Goal: Use online tool/utility

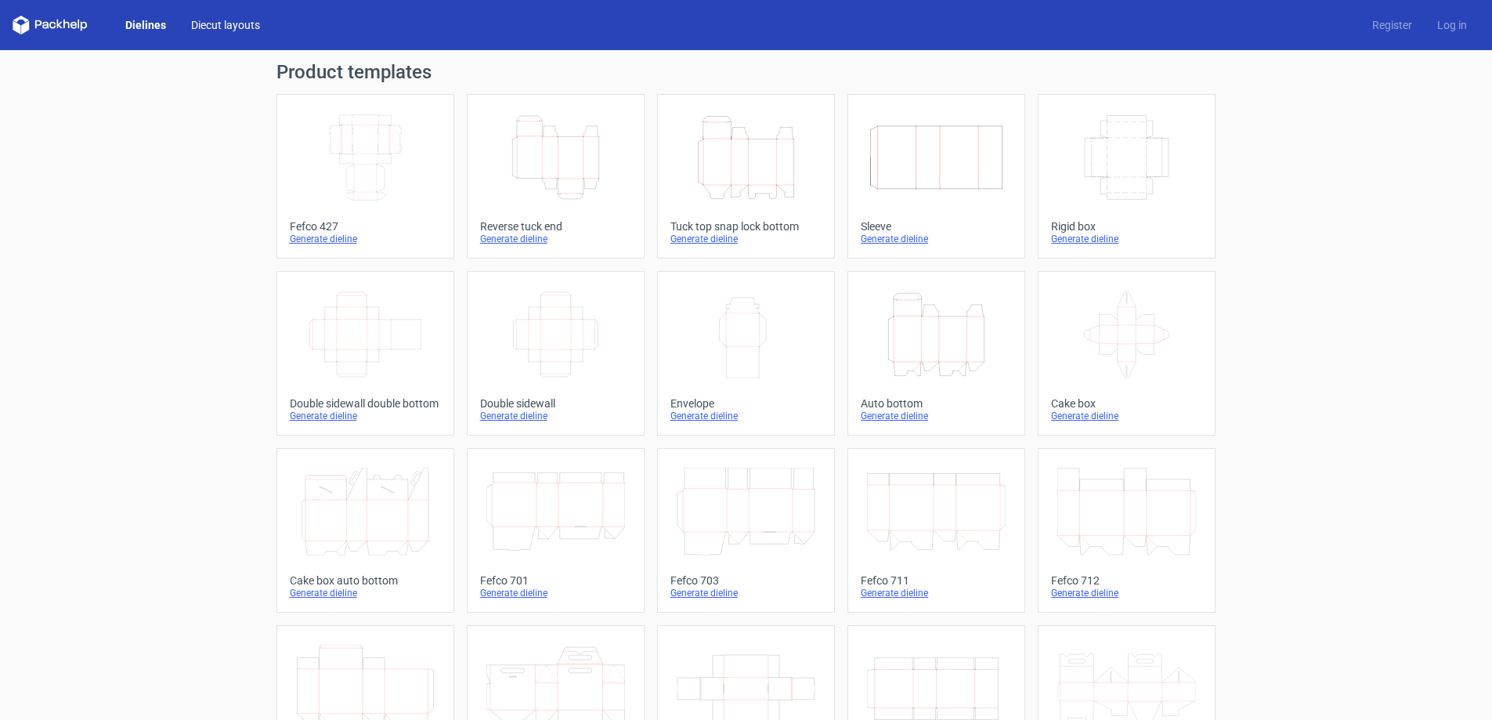
click at [223, 30] on link "Diecut layouts" at bounding box center [226, 25] width 94 height 16
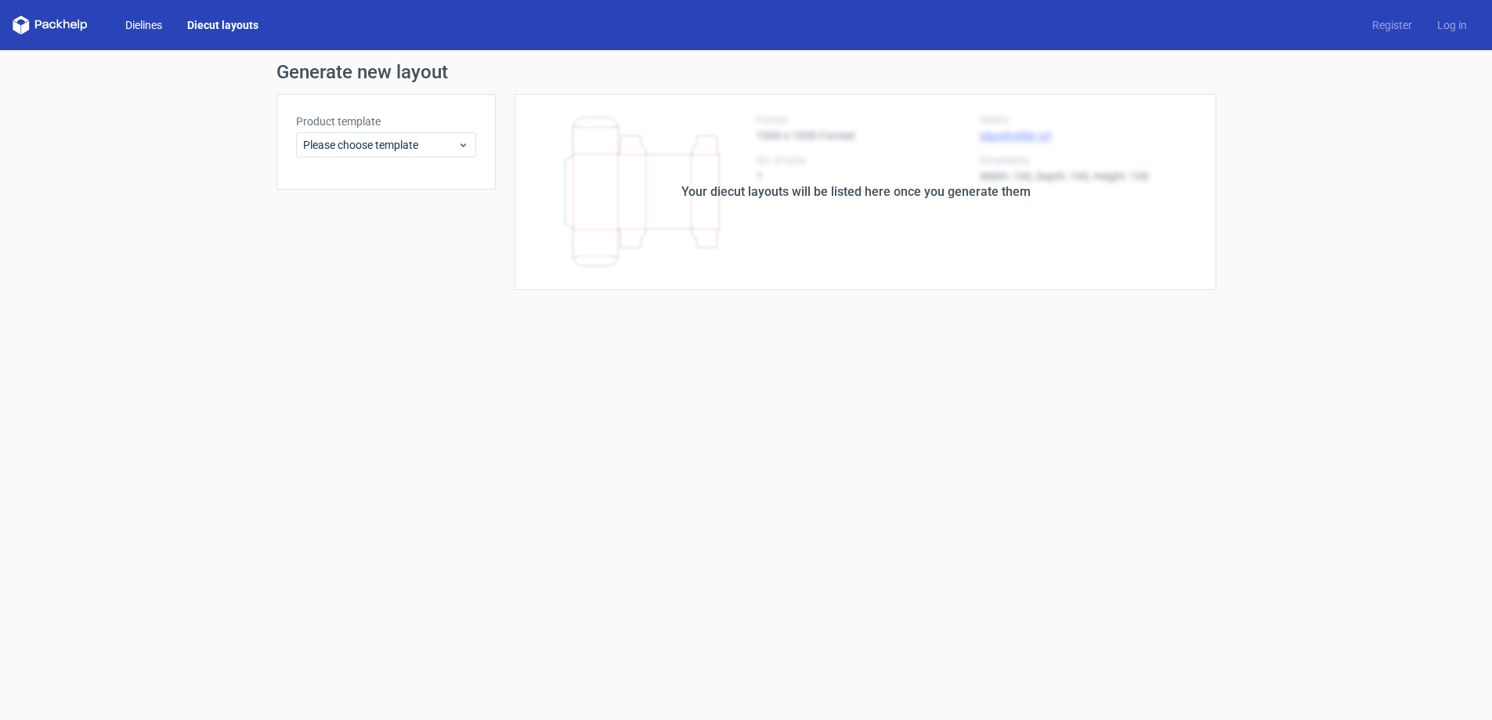
click at [144, 25] on link "Dielines" at bounding box center [144, 25] width 62 height 16
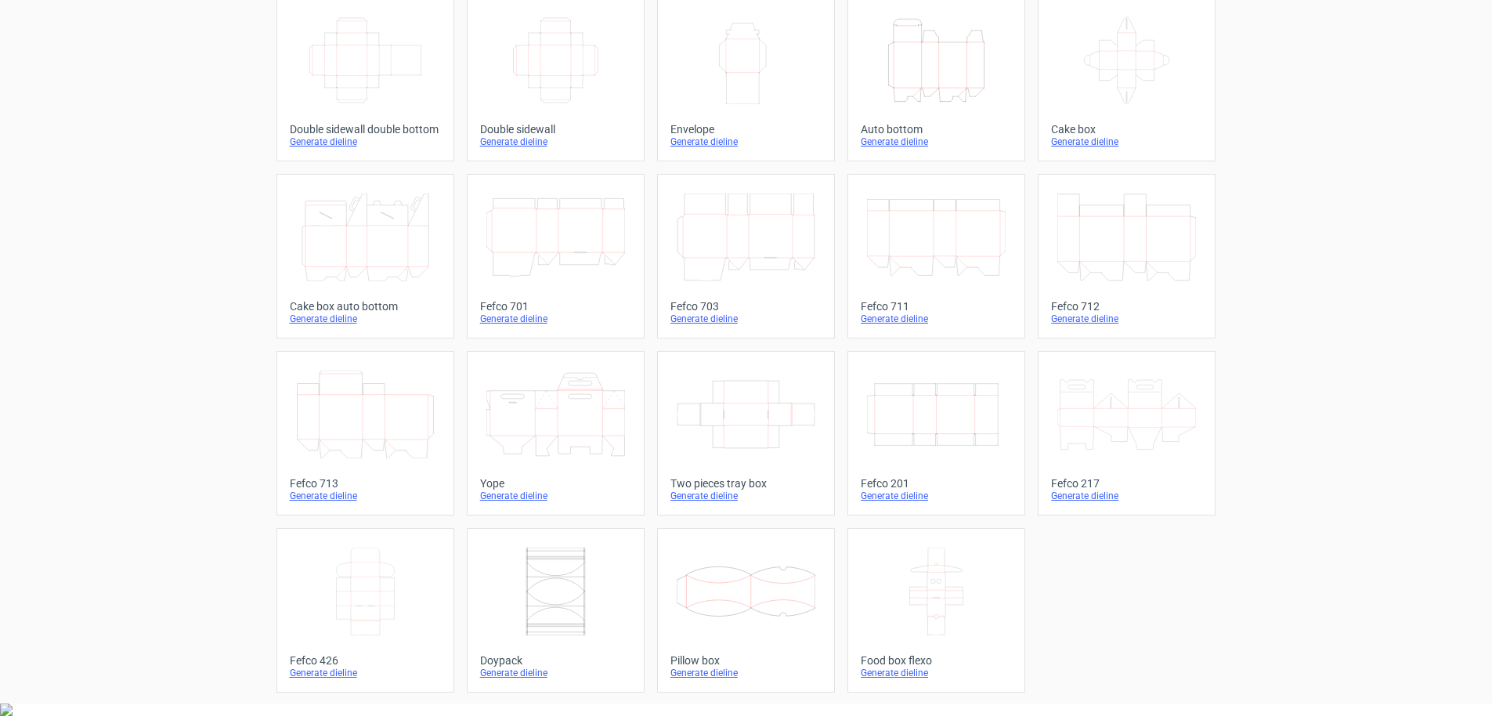
scroll to position [259, 0]
click at [513, 665] on div "Generate dieline" at bounding box center [555, 671] width 151 height 13
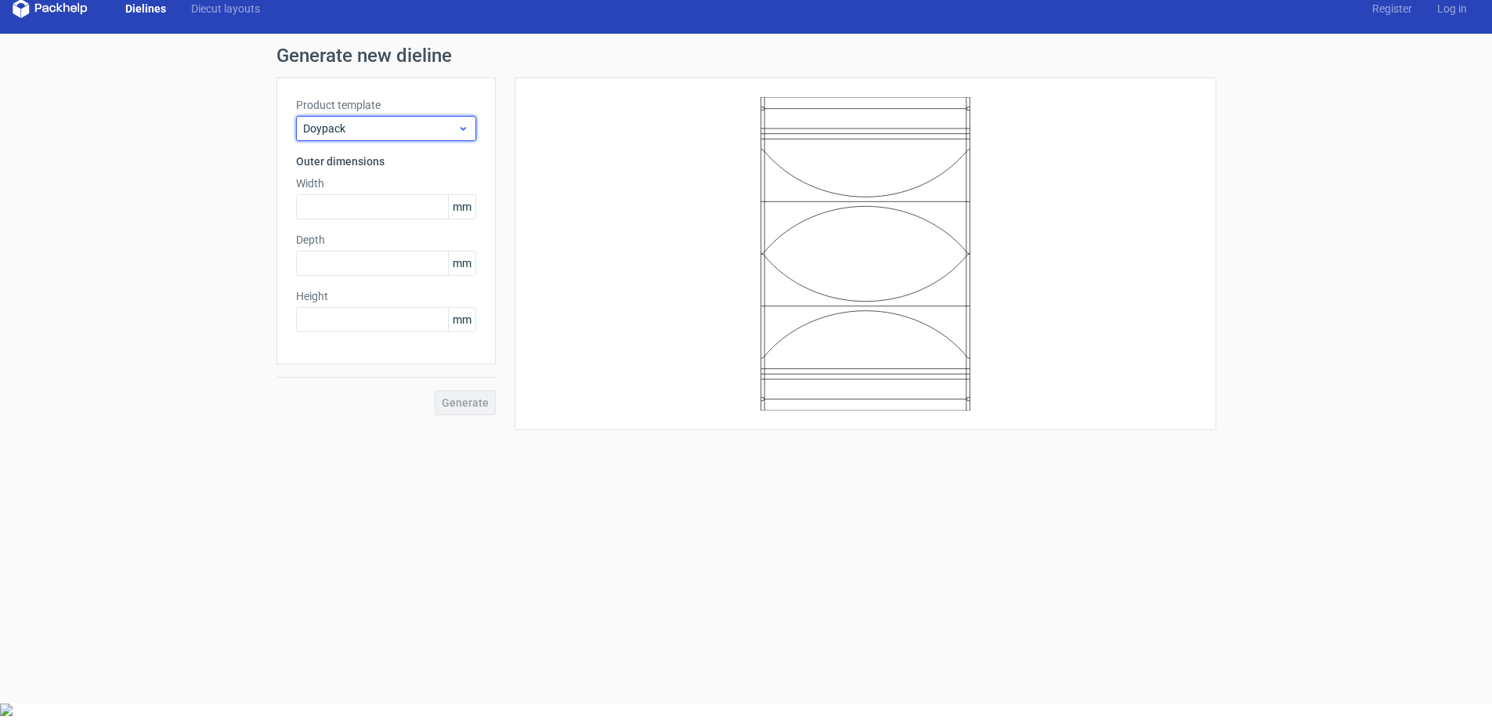
click at [380, 121] on span "Doypack" at bounding box center [380, 129] width 154 height 16
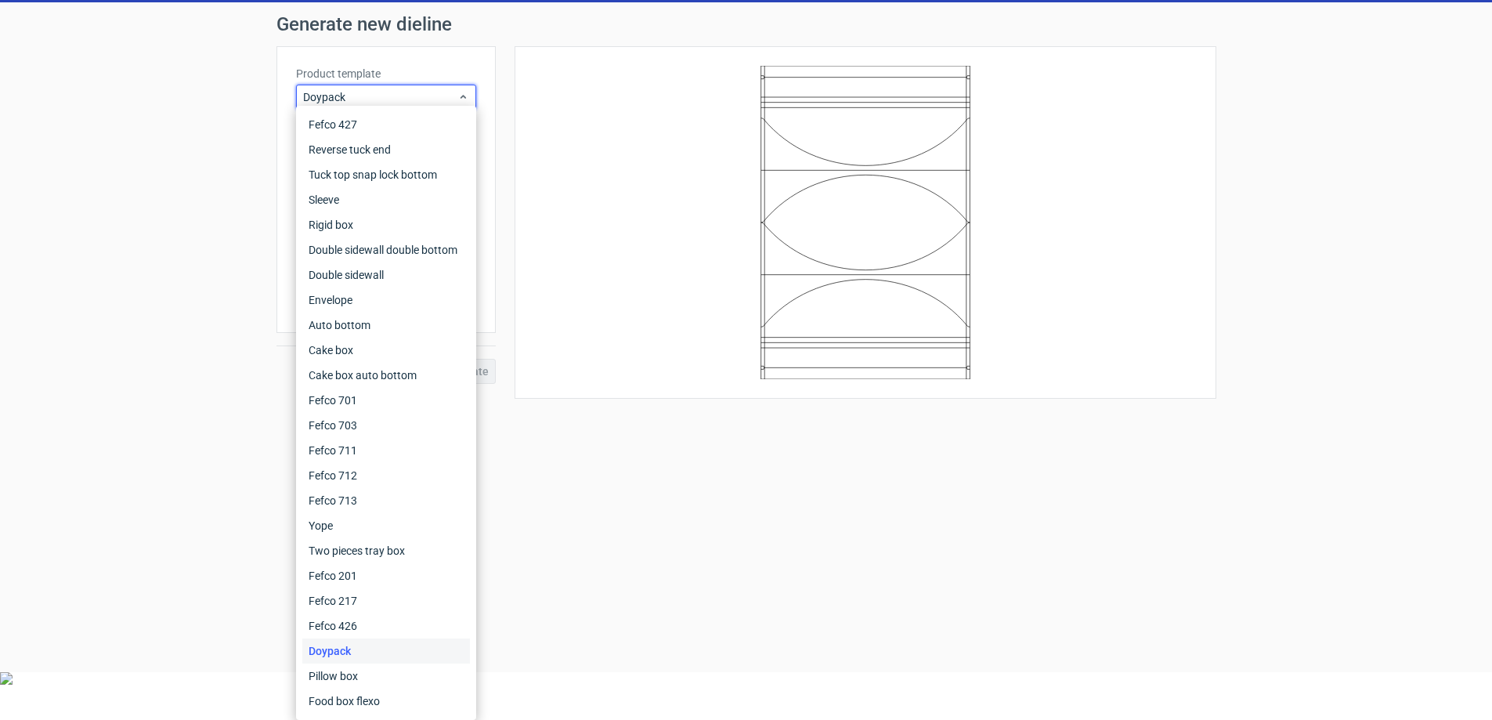
click at [890, 571] on form "Generate new dieline Product template Doypack Outer dimensions Width mm Depth m…" at bounding box center [746, 337] width 1492 height 670
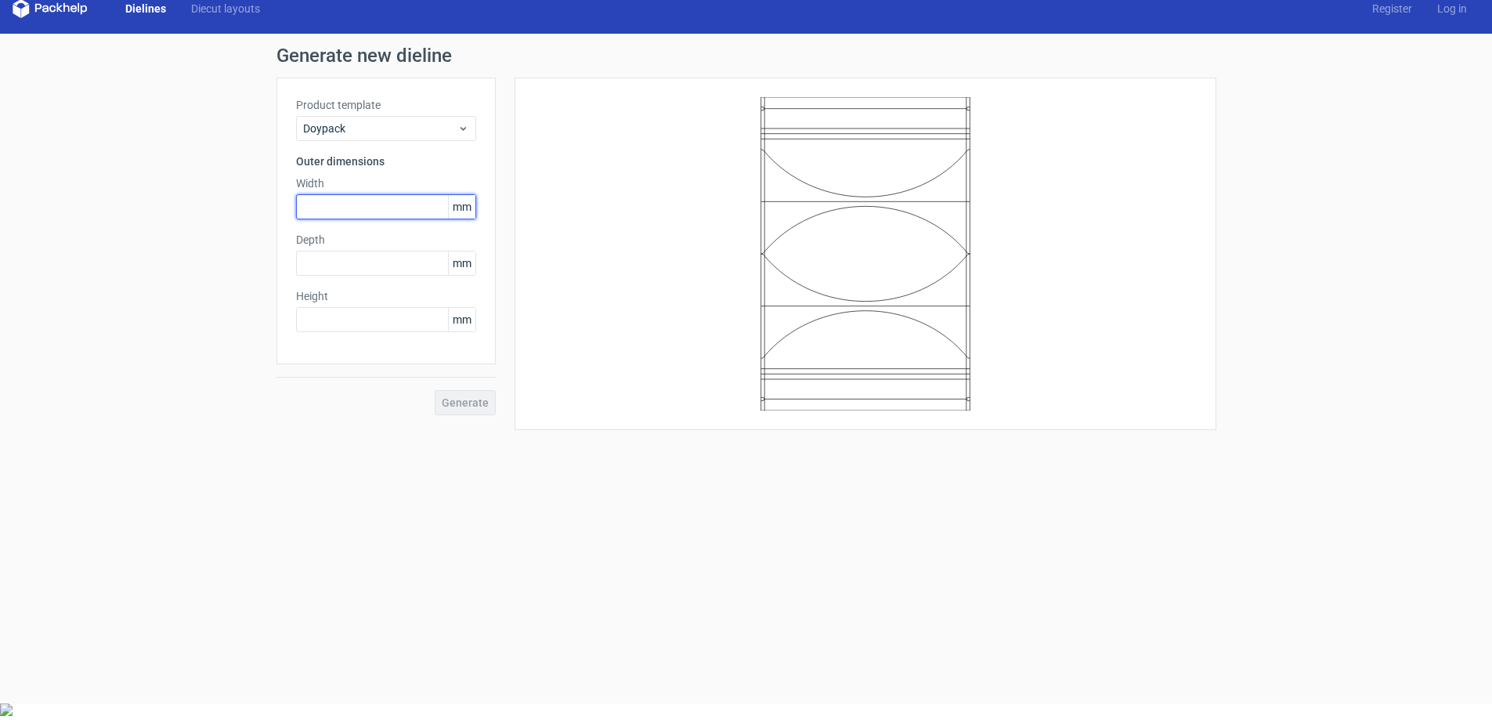
click at [349, 194] on input "text" at bounding box center [386, 206] width 180 height 25
type input "200"
type input "8"
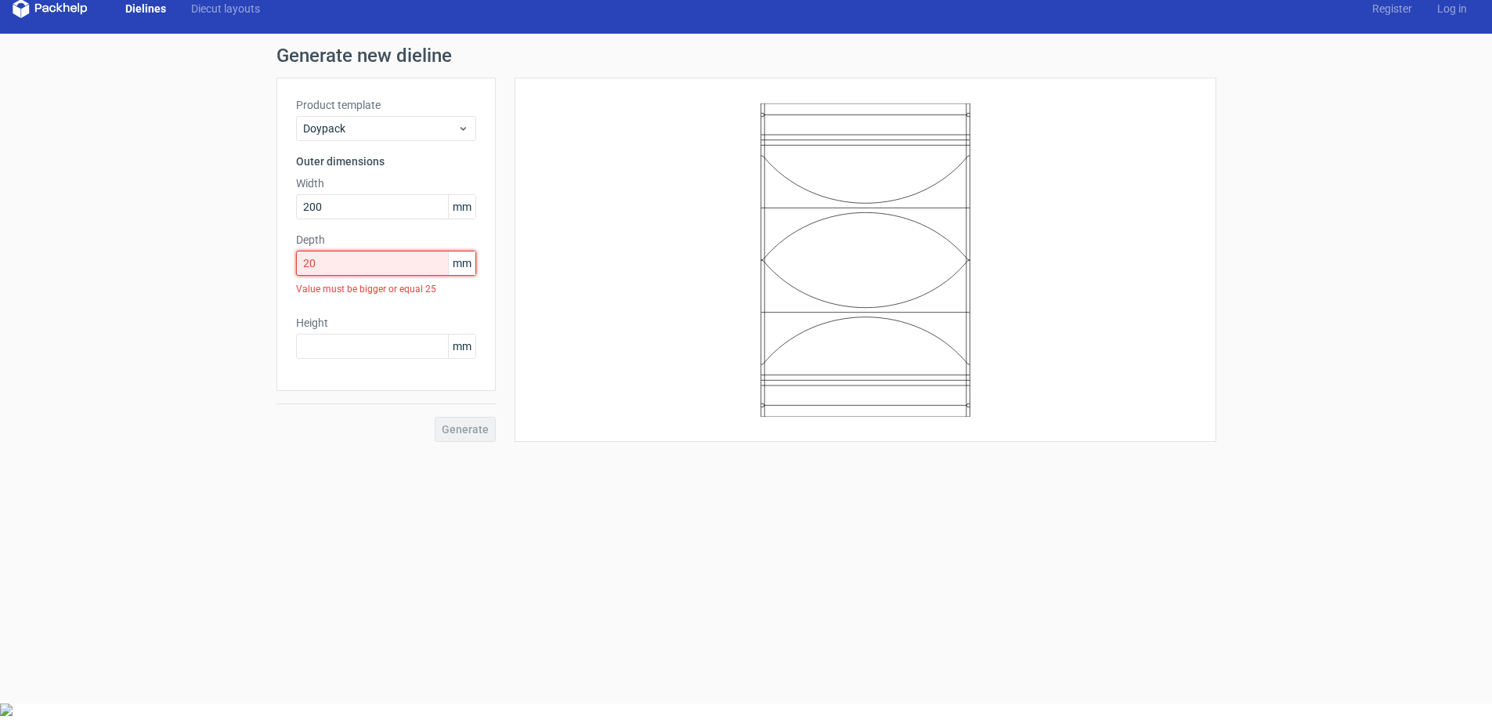
click at [329, 251] on input "20" at bounding box center [386, 263] width 180 height 25
drag, startPoint x: 332, startPoint y: 227, endPoint x: 309, endPoint y: 224, distance: 22.9
click at [309, 251] on input "20" at bounding box center [386, 263] width 180 height 25
type input "25"
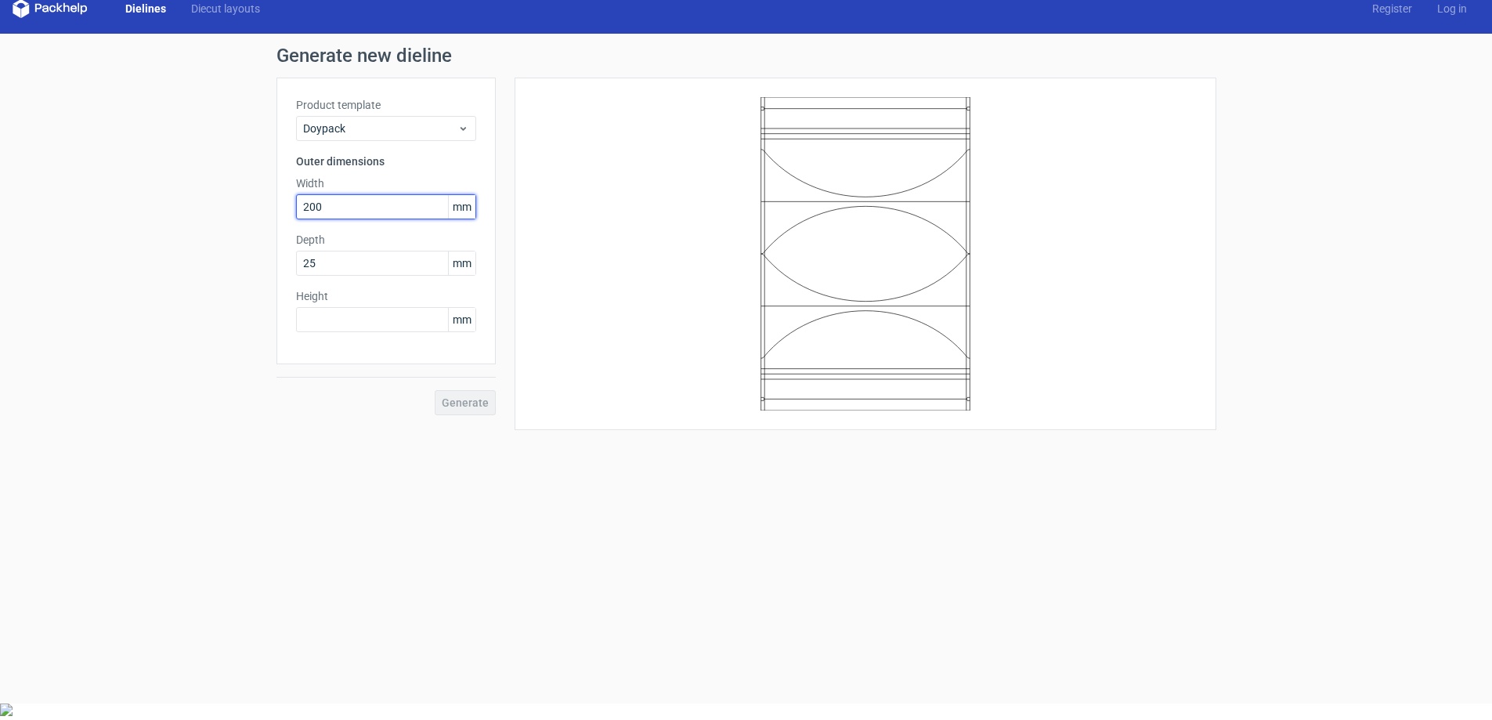
drag, startPoint x: 335, startPoint y: 166, endPoint x: 268, endPoint y: 159, distance: 67.7
click at [270, 160] on div "Generate new dieline Product template Doypack Outer dimensions Width 200 mm Dep…" at bounding box center [746, 238] width 1492 height 409
drag, startPoint x: 316, startPoint y: 175, endPoint x: 258, endPoint y: 168, distance: 59.1
click at [258, 168] on div "Generate new dieline Product template Doypack Outer dimensions Width 80 mm Dept…" at bounding box center [746, 238] width 1492 height 409
type input "0"
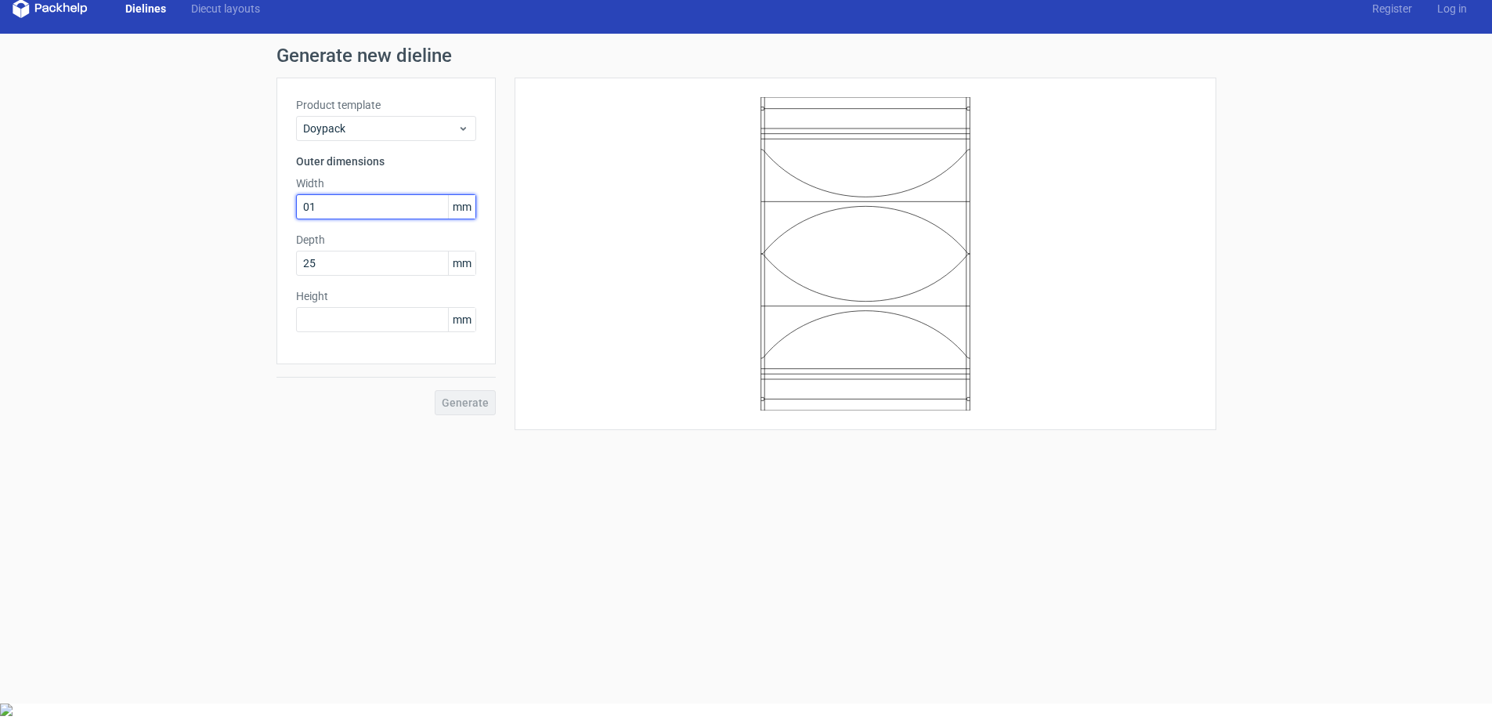
type input "0"
type input "100"
click at [352, 307] on input "text" at bounding box center [386, 319] width 180 height 25
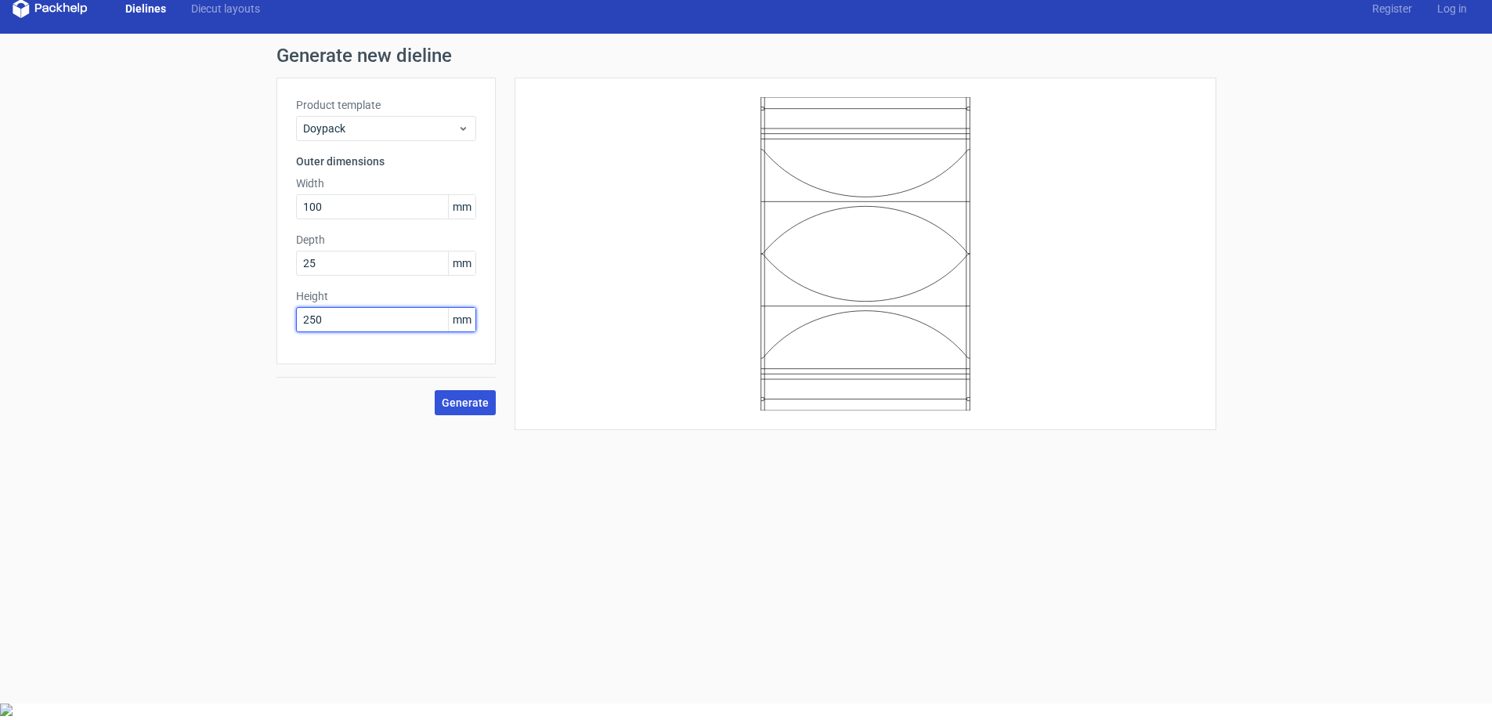
type input "250"
click at [475, 390] on button "Generate" at bounding box center [465, 402] width 61 height 25
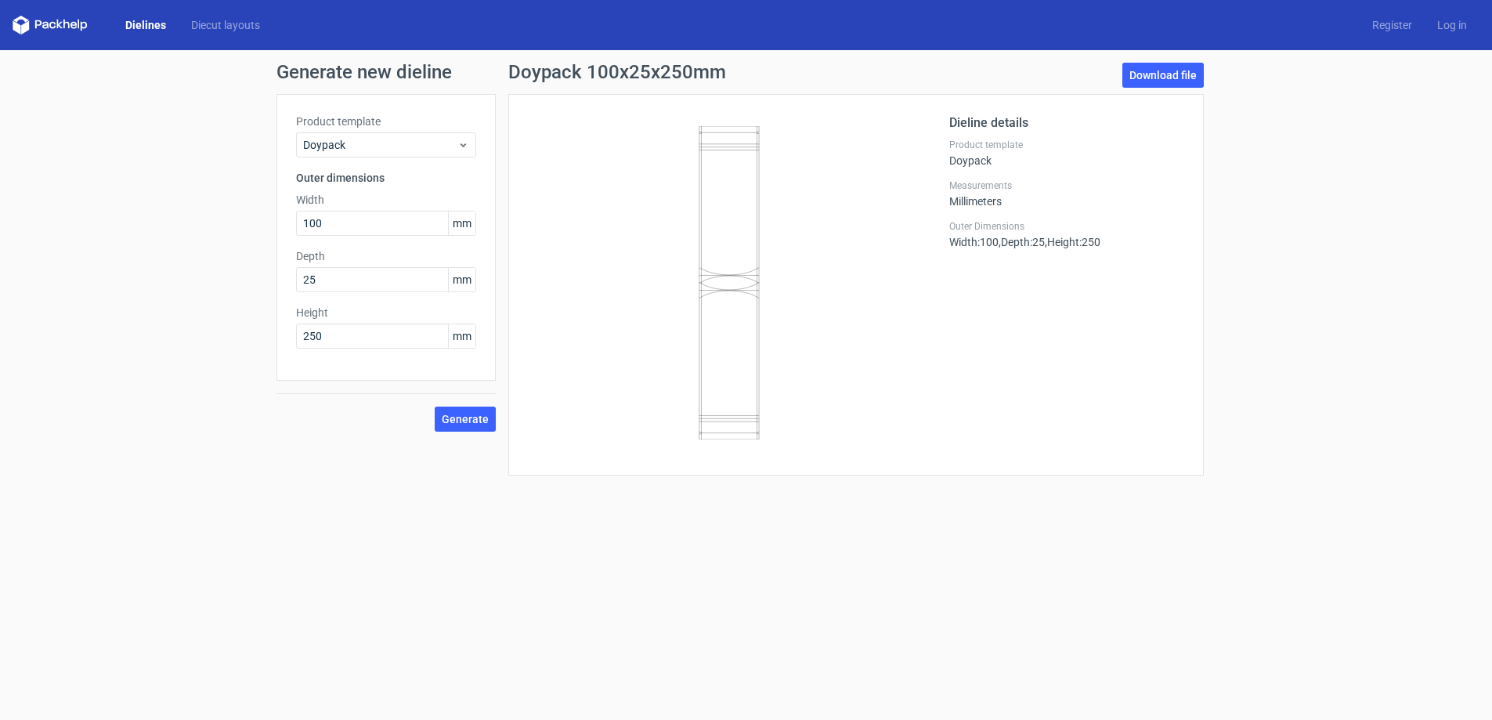
scroll to position [51, 0]
